Goal: Use online tool/utility: Utilize a website feature to perform a specific function

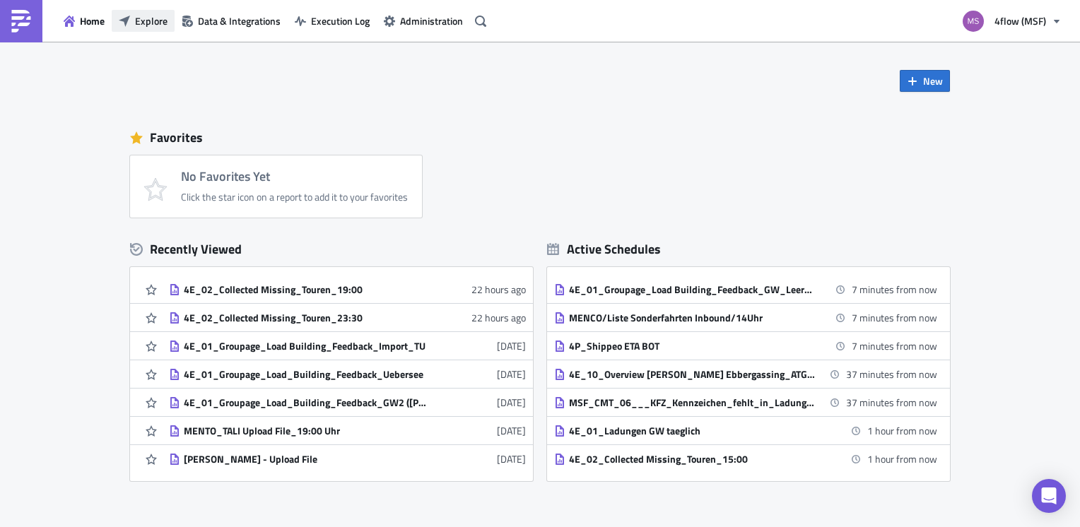
click at [146, 21] on span "Explore" at bounding box center [151, 20] width 33 height 15
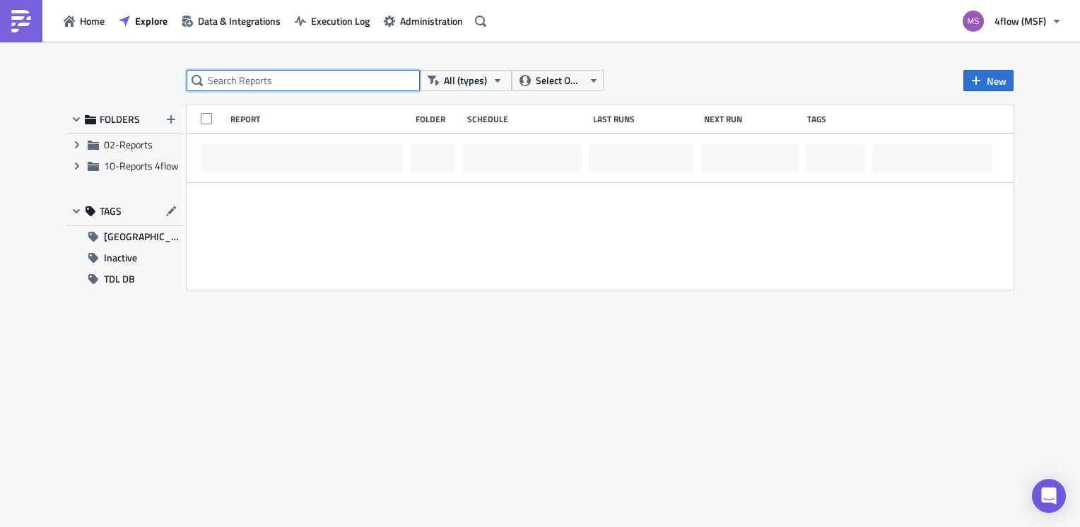
click at [281, 81] on input "text" at bounding box center [303, 80] width 233 height 21
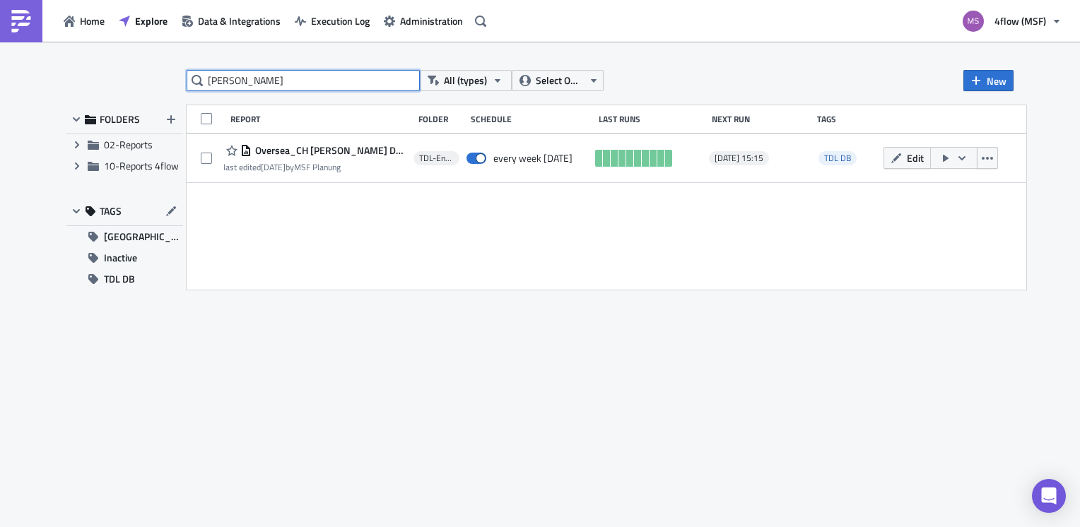
drag, startPoint x: 288, startPoint y: 84, endPoint x: 187, endPoint y: 78, distance: 101.9
click at [187, 78] on input "[PERSON_NAME]" at bounding box center [303, 80] width 233 height 21
type input "oversea"
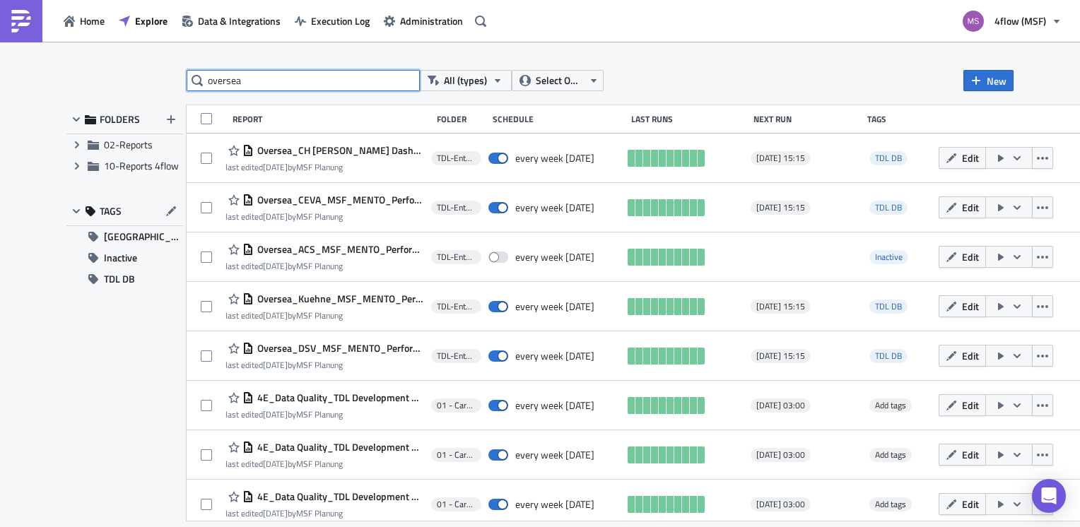
click at [272, 78] on input "oversea" at bounding box center [303, 80] width 233 height 21
click at [131, 240] on span "[GEOGRAPHIC_DATA]" at bounding box center [143, 236] width 79 height 21
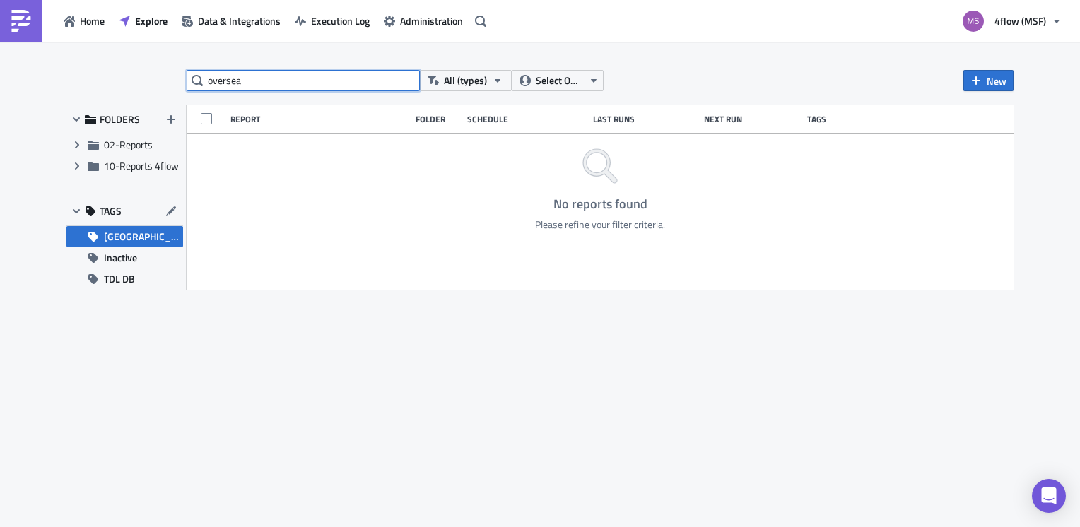
drag, startPoint x: 252, startPoint y: 89, endPoint x: 191, endPoint y: 87, distance: 60.1
click at [191, 87] on input "oversea" at bounding box center [303, 80] width 233 height 21
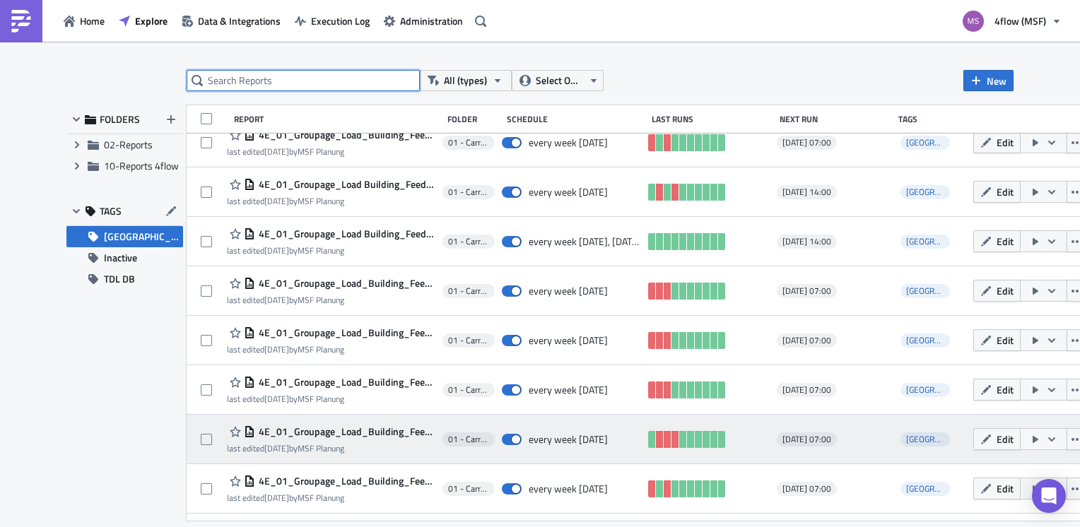
scroll to position [502, 0]
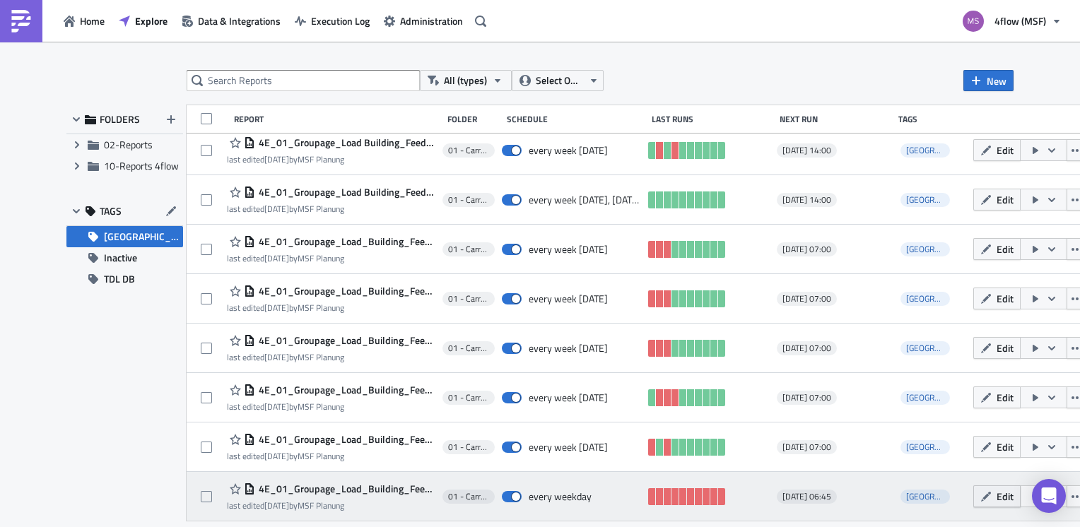
click at [996, 495] on span "Edit" at bounding box center [1004, 496] width 17 height 15
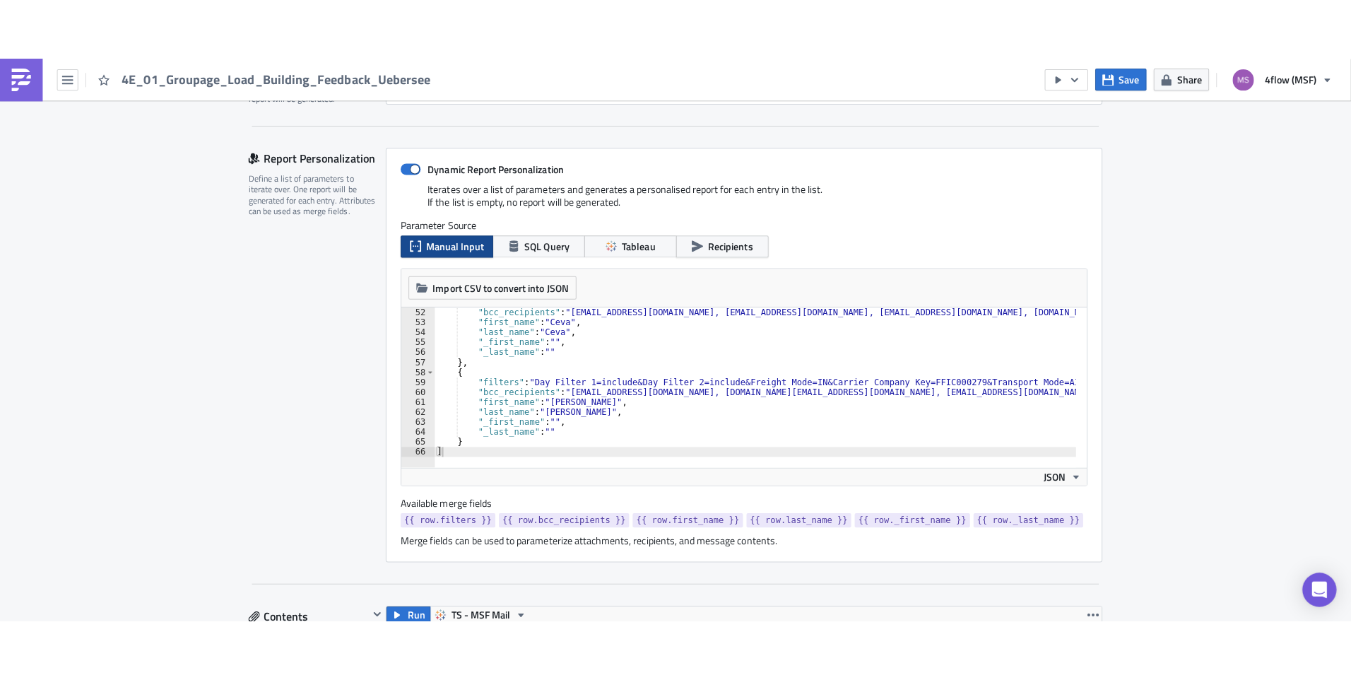
scroll to position [505, 0]
